Goal: Check status: Check status

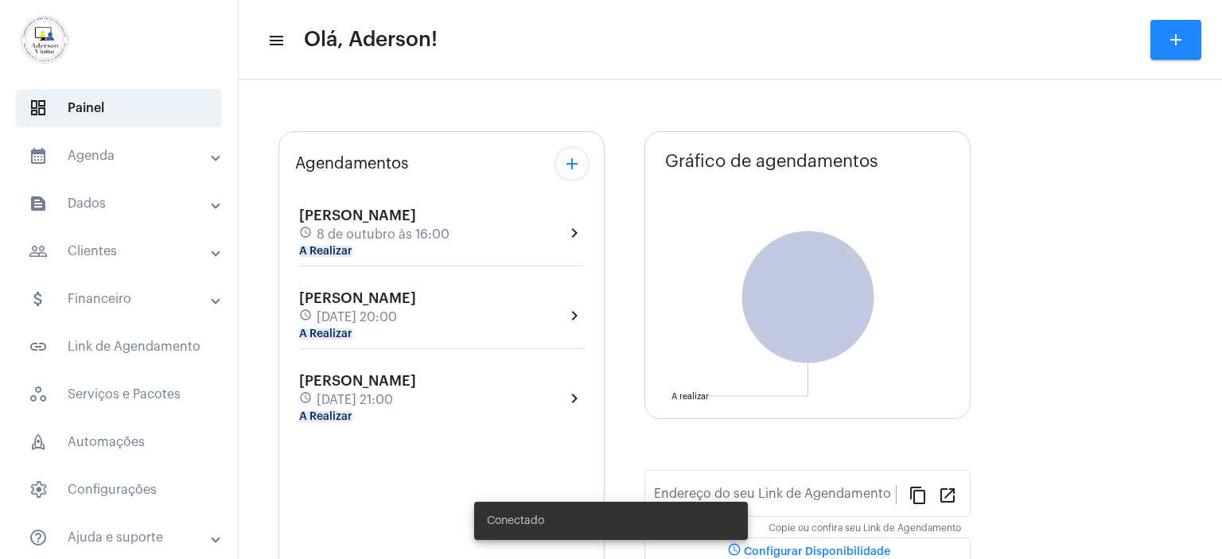
type input "[URL][DOMAIN_NAME]"
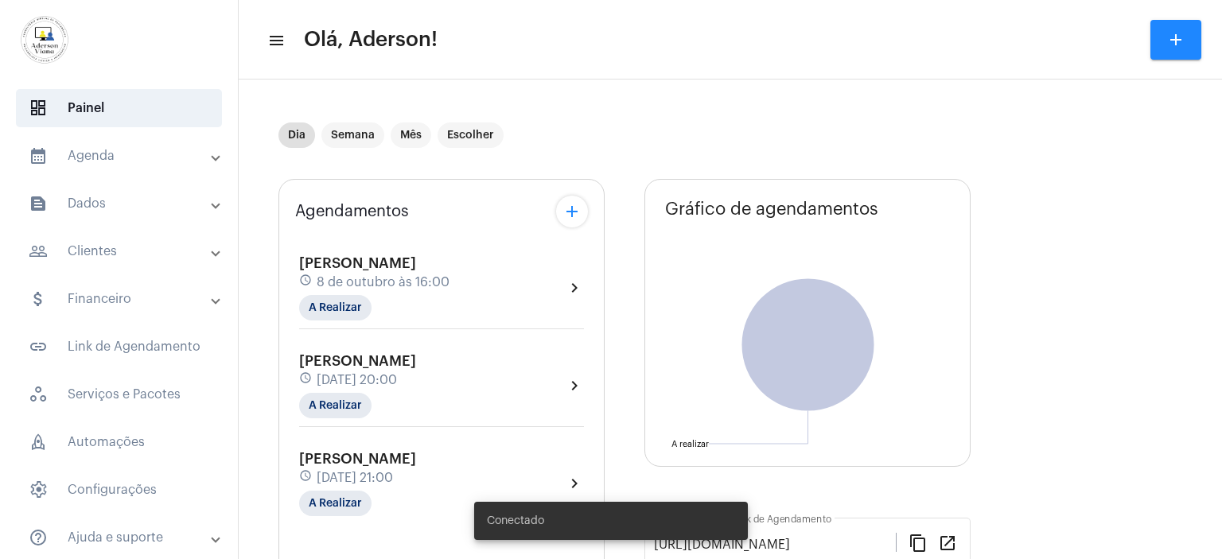
click at [99, 255] on mat-panel-title "people_outline Clientes" at bounding box center [121, 251] width 184 height 19
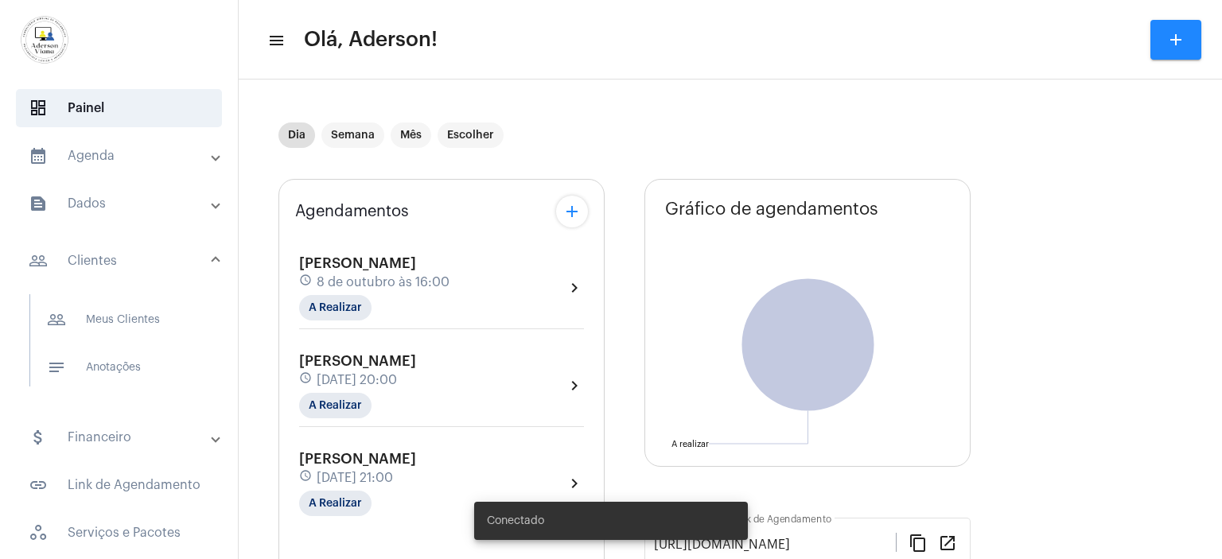
click at [101, 263] on mat-panel-title "people_outline Clientes" at bounding box center [121, 260] width 184 height 19
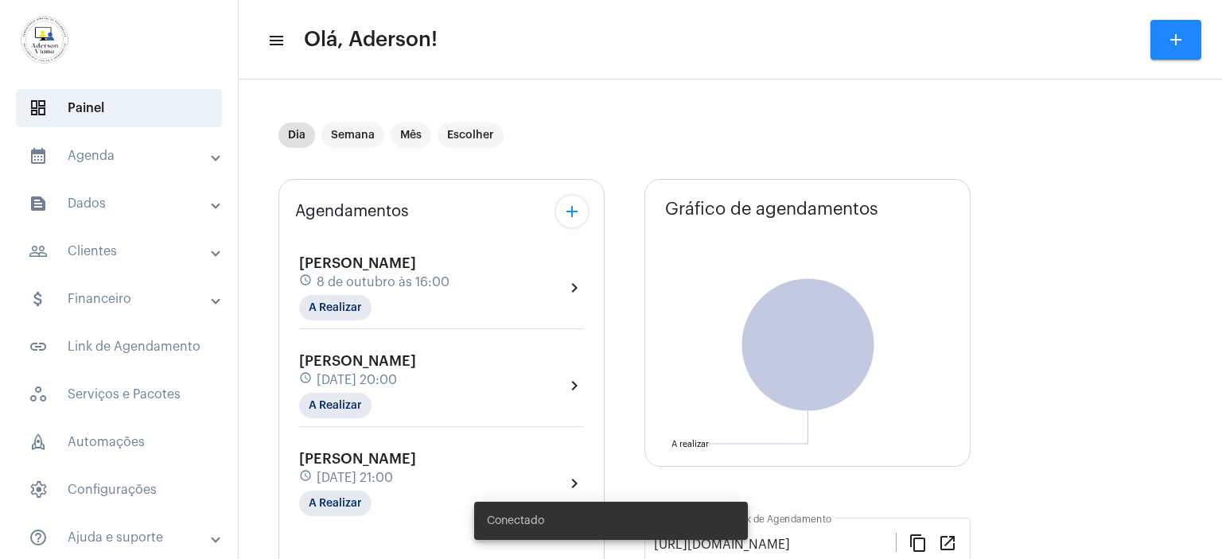
click at [104, 257] on mat-panel-title "people_outline Clientes" at bounding box center [121, 251] width 184 height 19
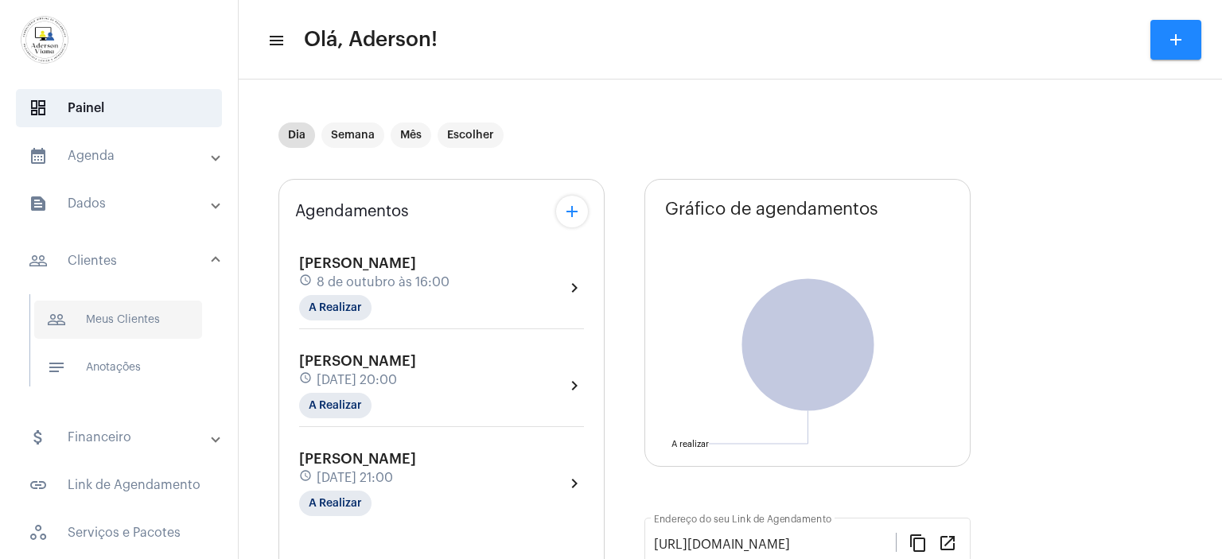
click at [112, 319] on span "people_outline Meus Clientes" at bounding box center [118, 320] width 168 height 38
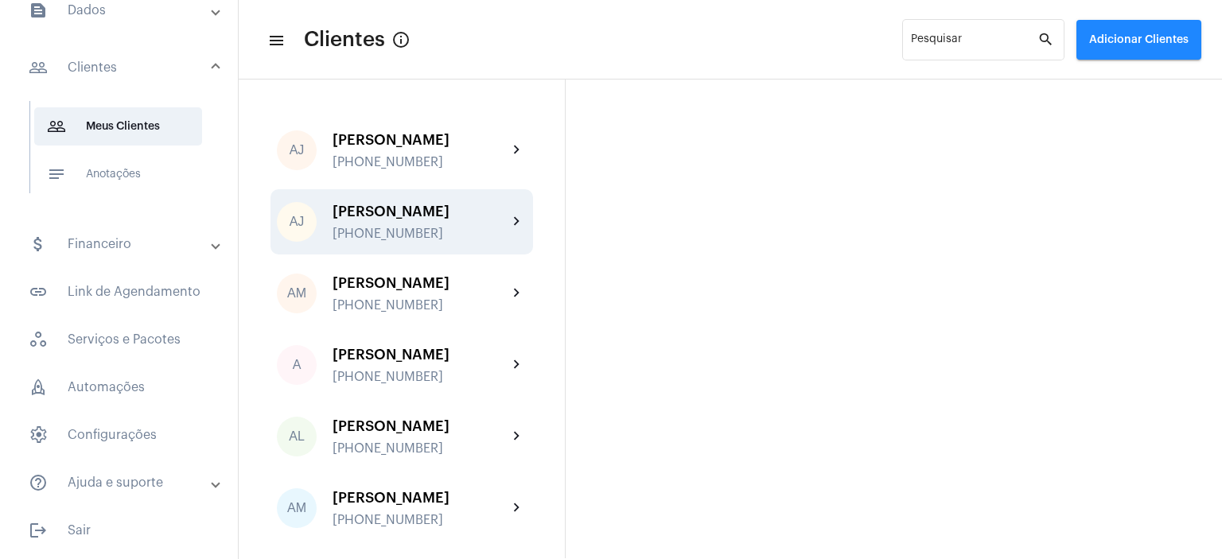
click at [379, 217] on div "[PERSON_NAME]" at bounding box center [420, 212] width 175 height 16
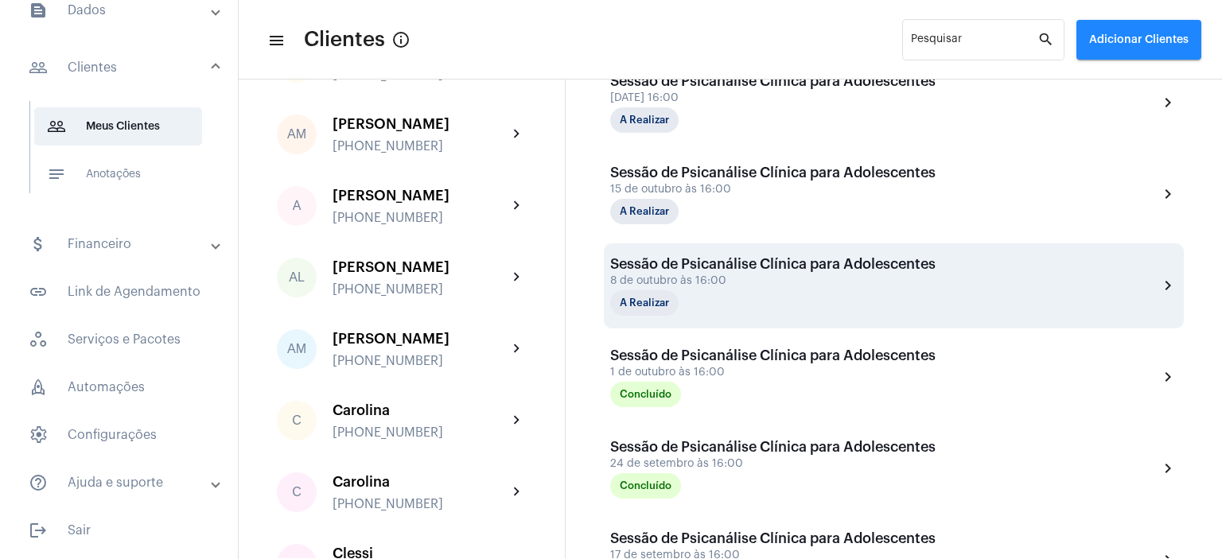
scroll to position [557, 0]
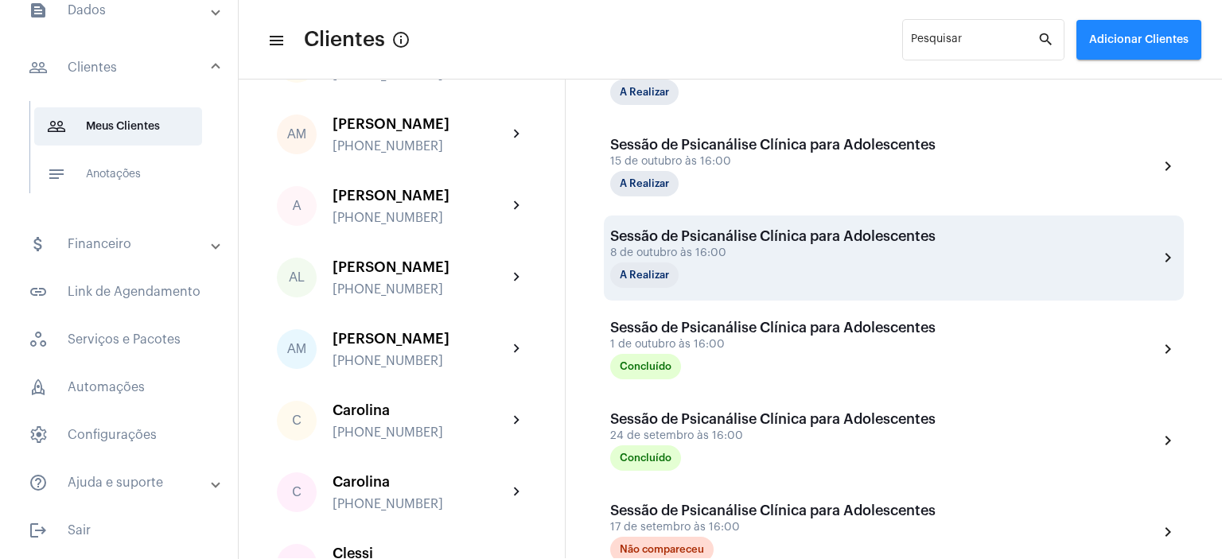
click at [676, 255] on div "8 de outubro às 16:00" at bounding box center [773, 254] width 326 height 12
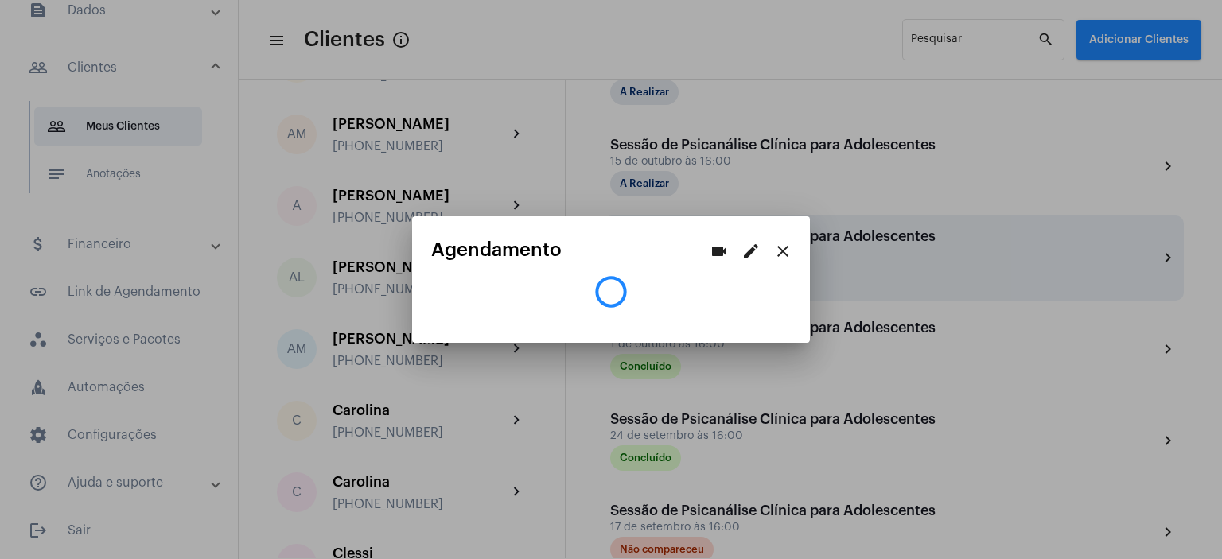
click at [676, 255] on mat-card-title "Agendamento" at bounding box center [567, 250] width 272 height 21
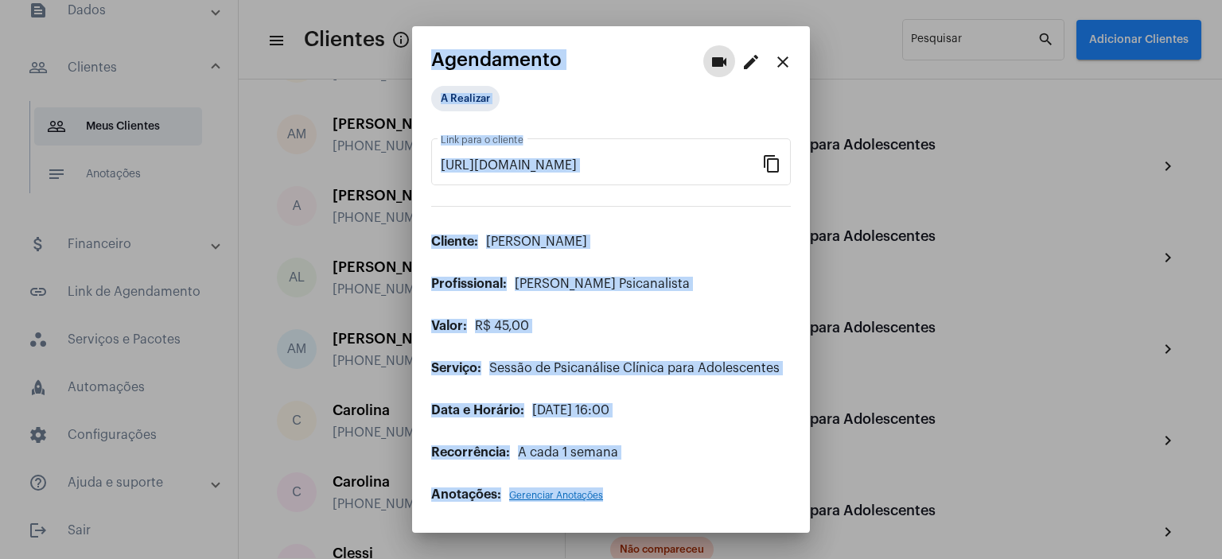
click at [758, 104] on div "A Realizar" at bounding box center [611, 102] width 360 height 33
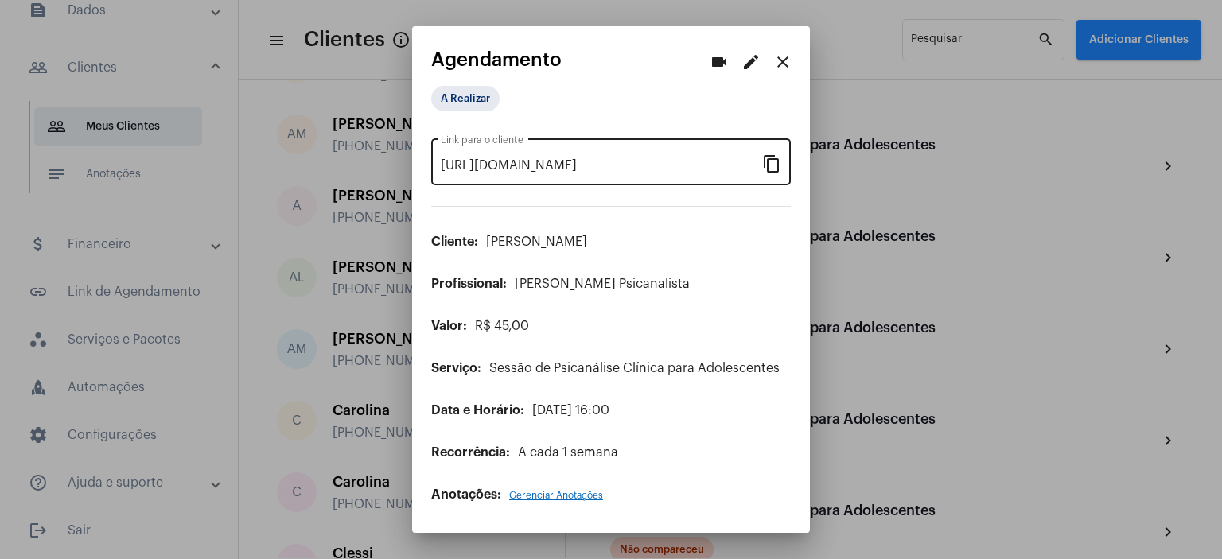
click at [766, 162] on mat-icon "content_copy" at bounding box center [771, 163] width 19 height 19
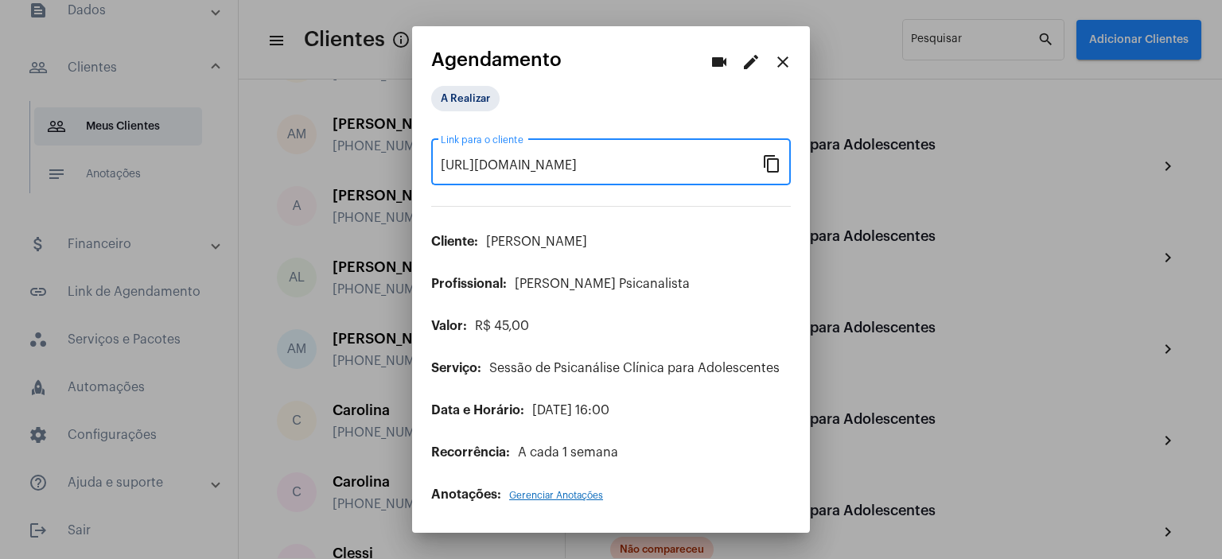
click at [780, 165] on mat-icon "content_copy" at bounding box center [771, 163] width 19 height 19
click at [780, 64] on mat-icon "close" at bounding box center [783, 62] width 19 height 19
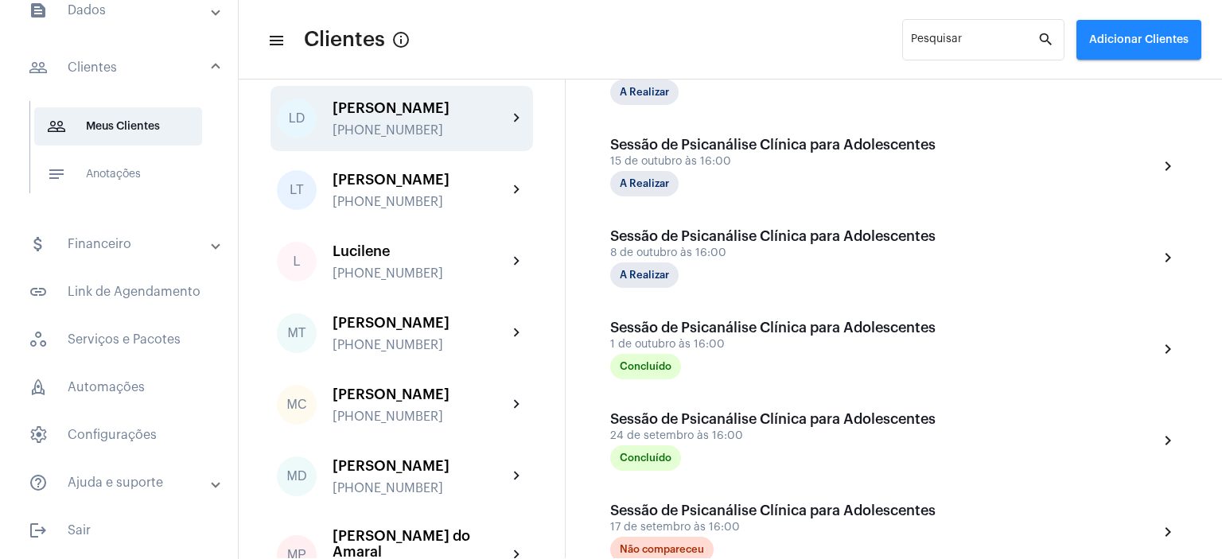
scroll to position [1910, 0]
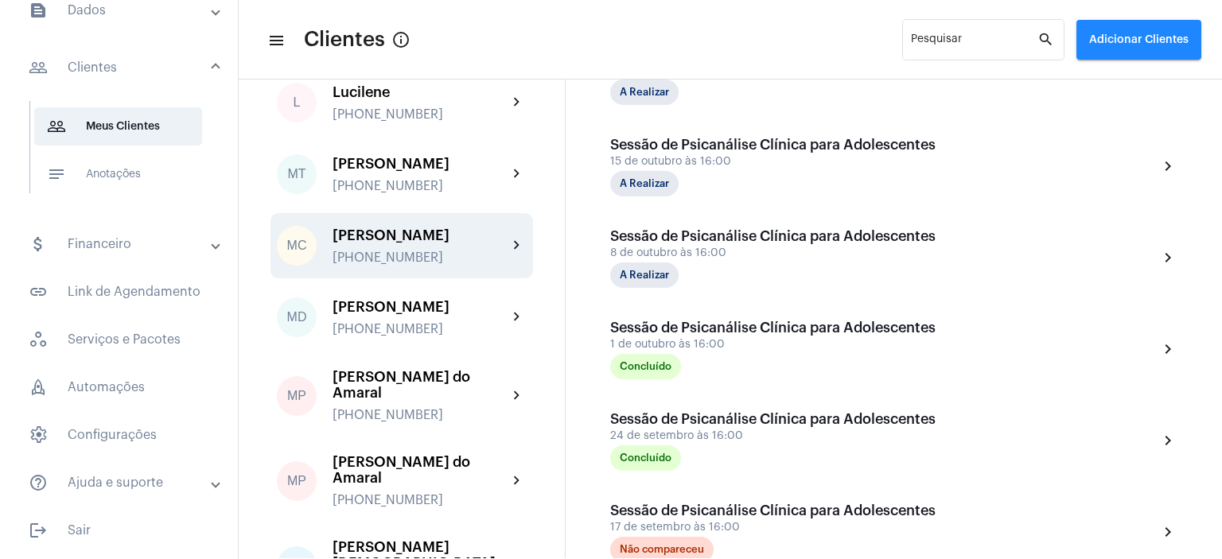
click at [388, 244] on div "[PERSON_NAME]" at bounding box center [420, 236] width 175 height 16
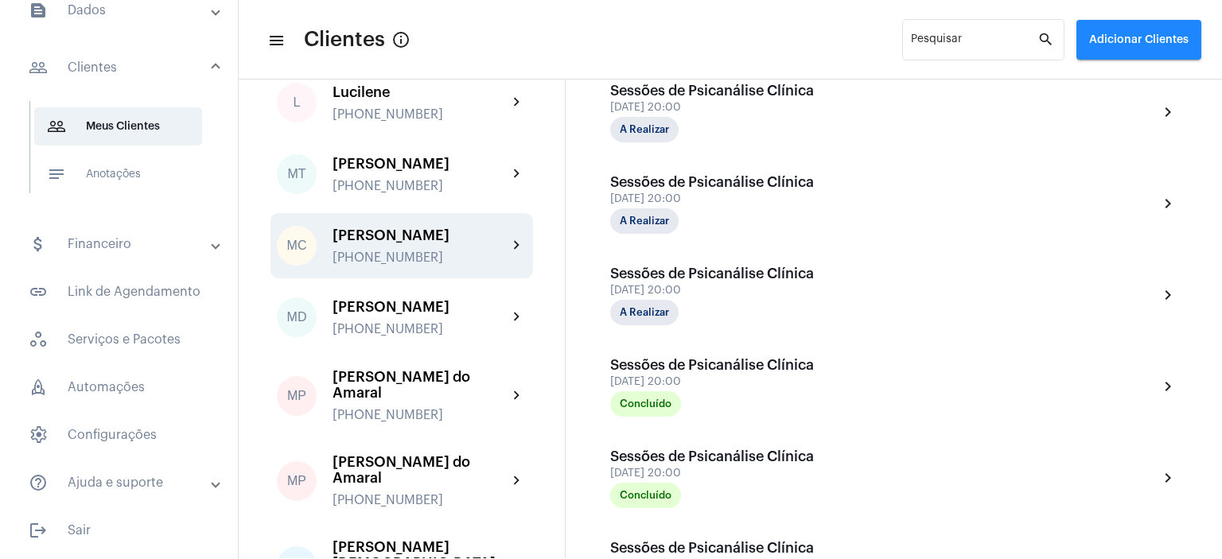
scroll to position [557, 0]
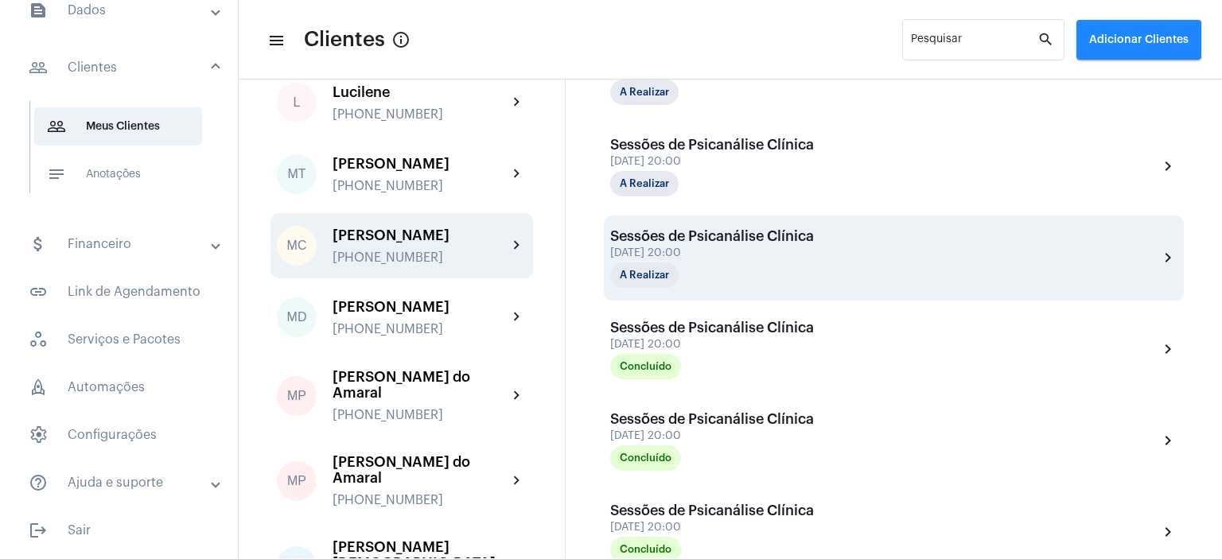
click at [689, 256] on div "[DATE] 20:00" at bounding box center [712, 254] width 204 height 12
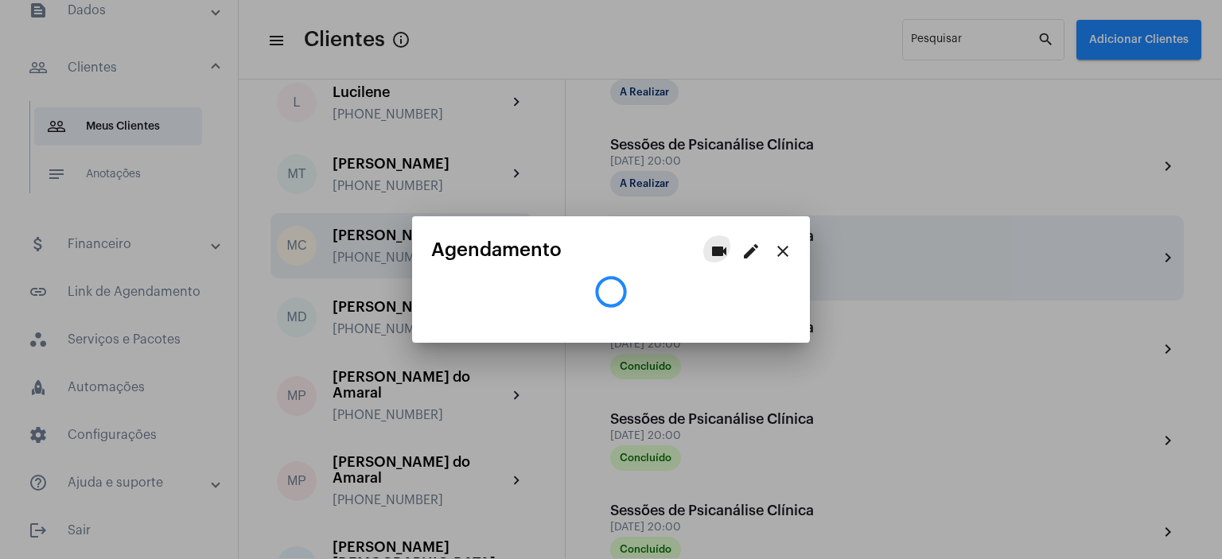
click at [689, 256] on app-view-schedule "videocam edit close Agendamento" at bounding box center [611, 274] width 360 height 68
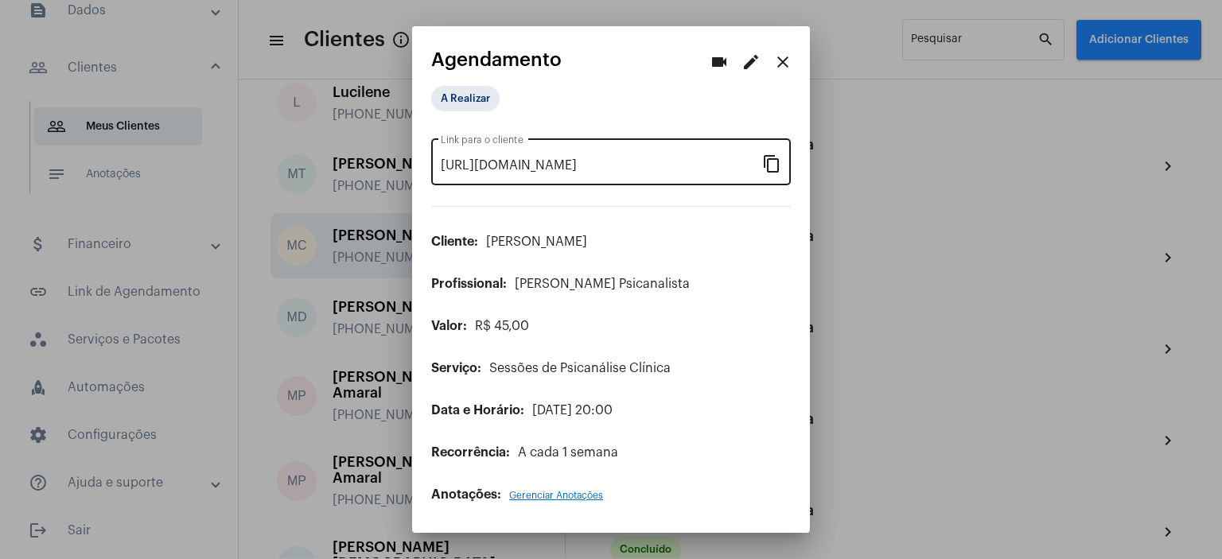
click at [773, 159] on mat-icon "content_copy" at bounding box center [771, 163] width 19 height 19
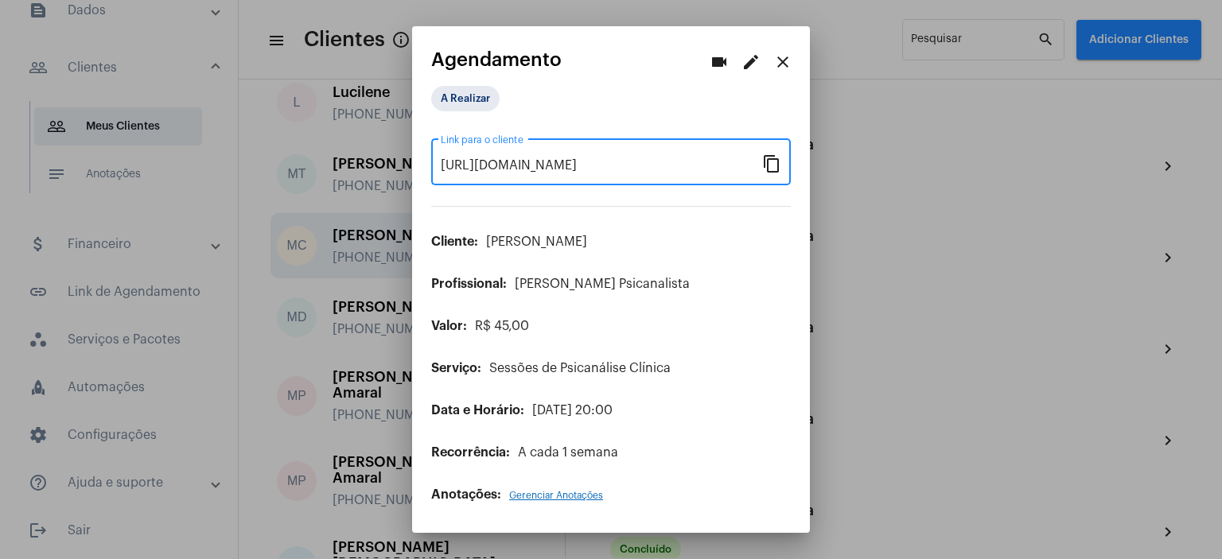
click at [771, 158] on mat-icon "content_copy" at bounding box center [771, 163] width 19 height 19
click at [786, 63] on mat-icon "close" at bounding box center [783, 62] width 19 height 19
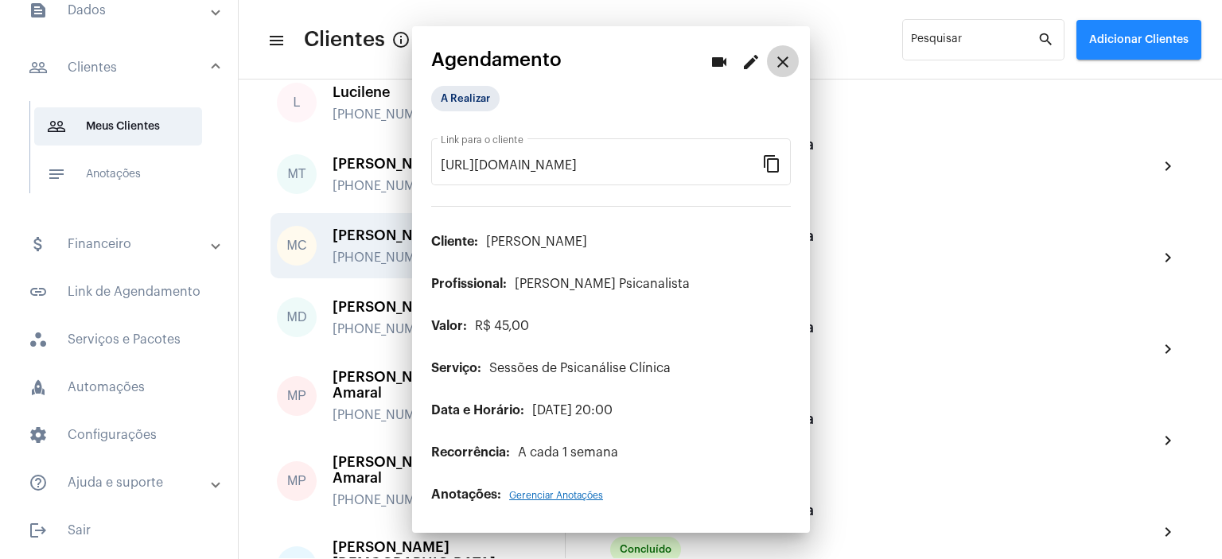
click at [786, 63] on mat-icon "close" at bounding box center [783, 62] width 19 height 19
